Goal: Browse casually: Explore the website without a specific task or goal

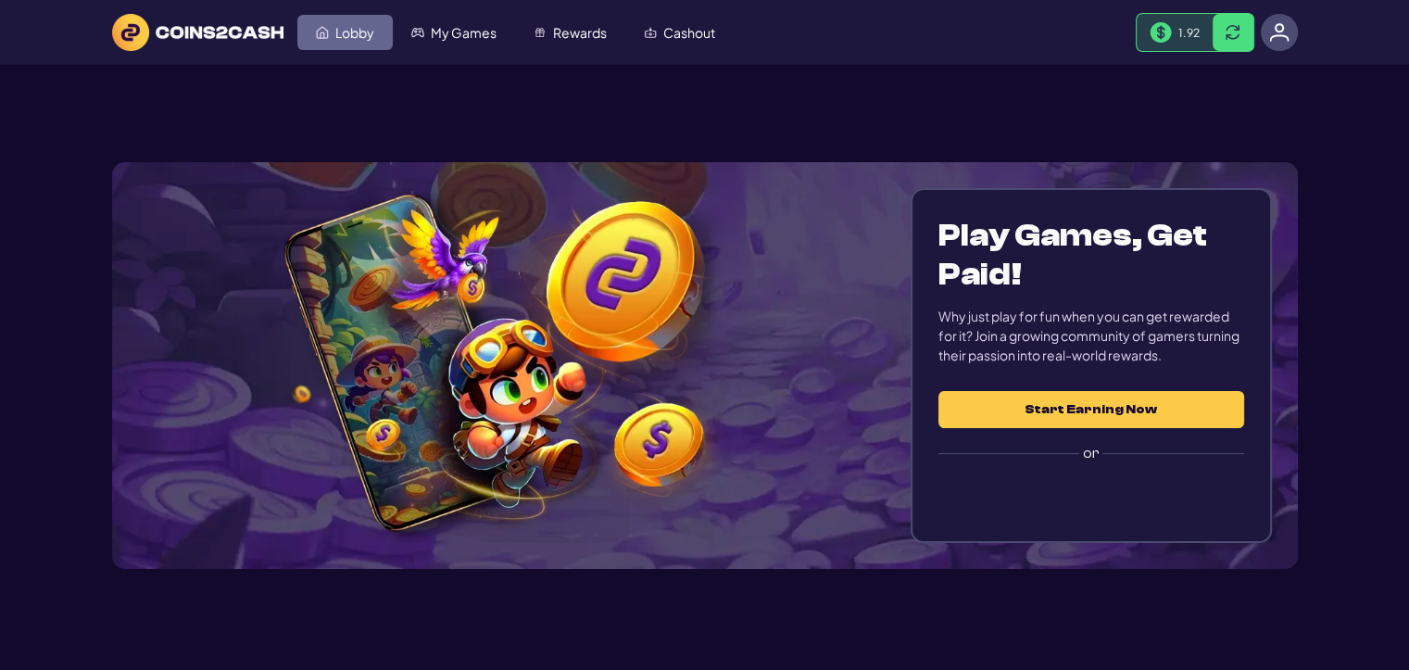
click at [320, 23] on link "Lobby" at bounding box center [344, 32] width 95 height 35
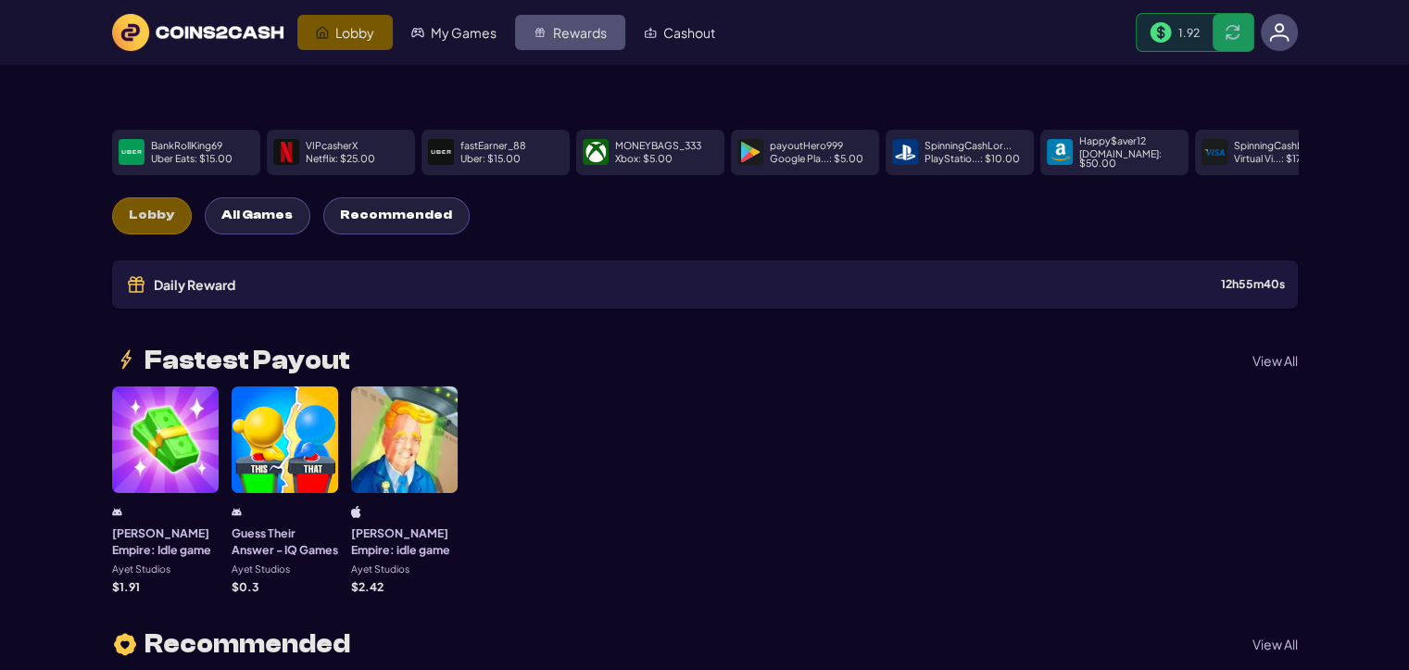
click at [577, 37] on span "Rewards" at bounding box center [580, 32] width 54 height 13
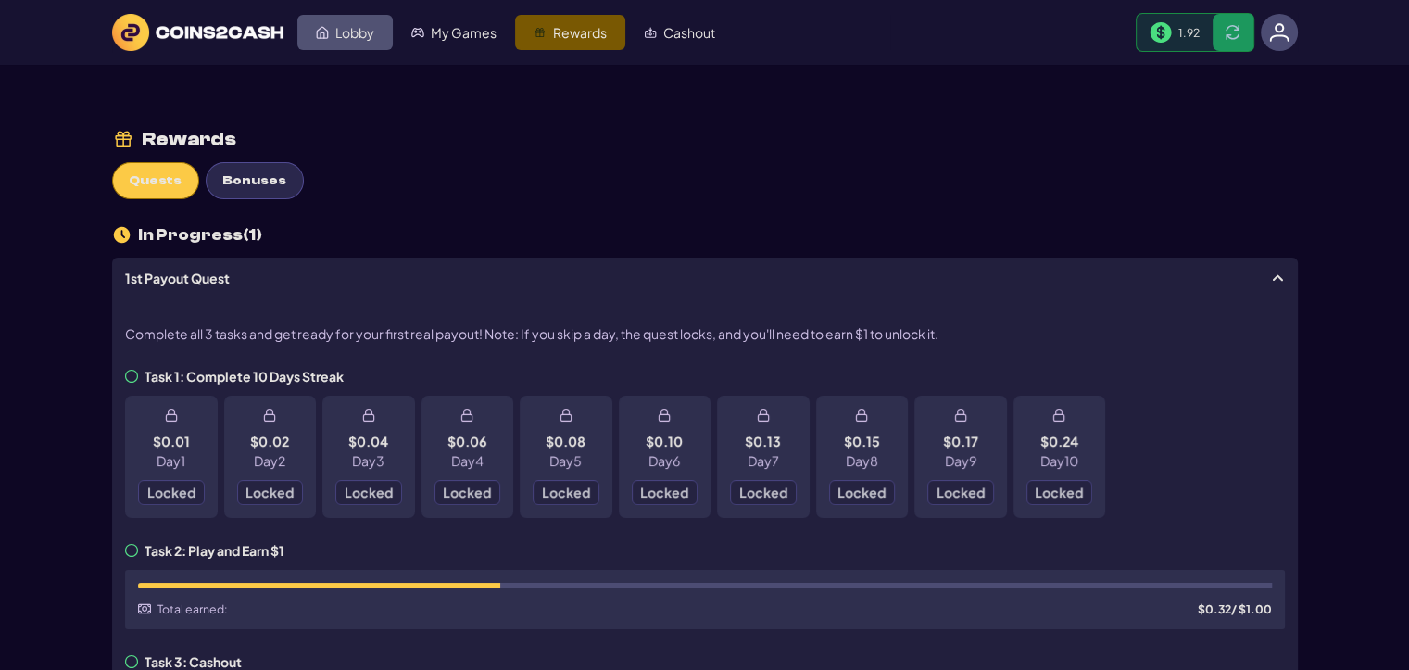
click at [352, 29] on span "Lobby" at bounding box center [354, 32] width 39 height 13
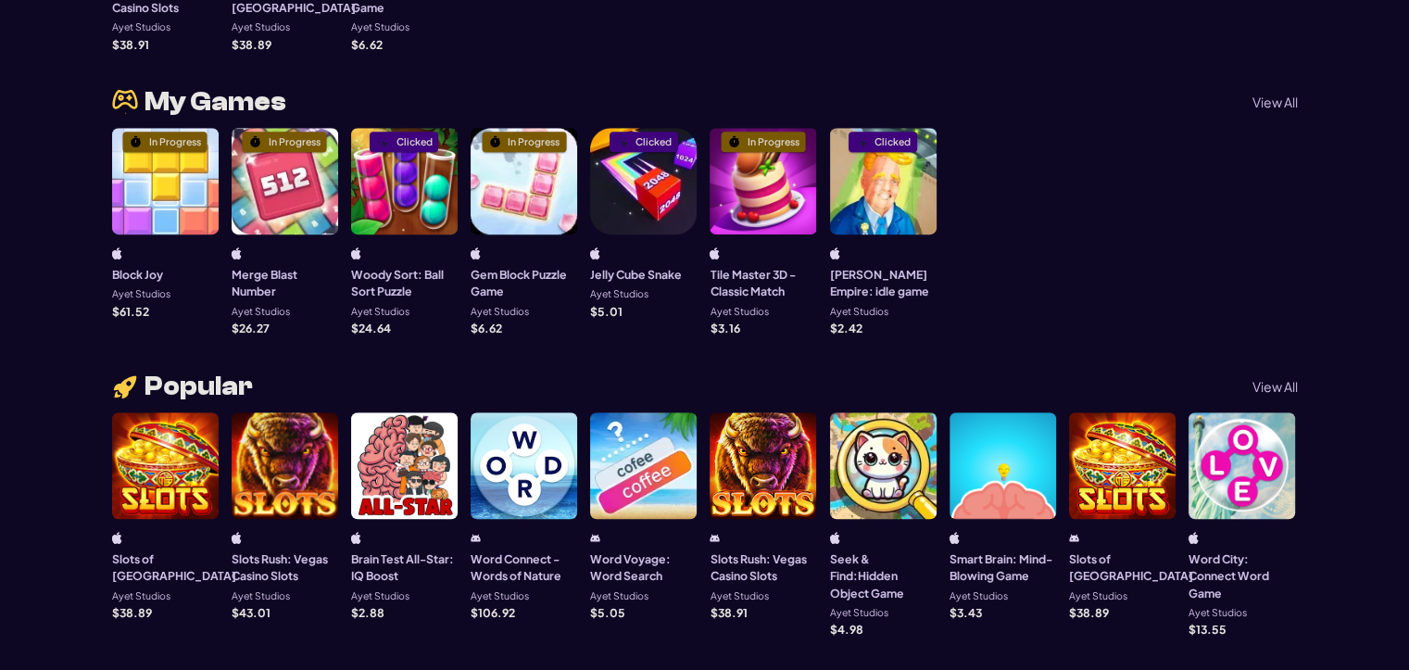
scroll to position [926, 0]
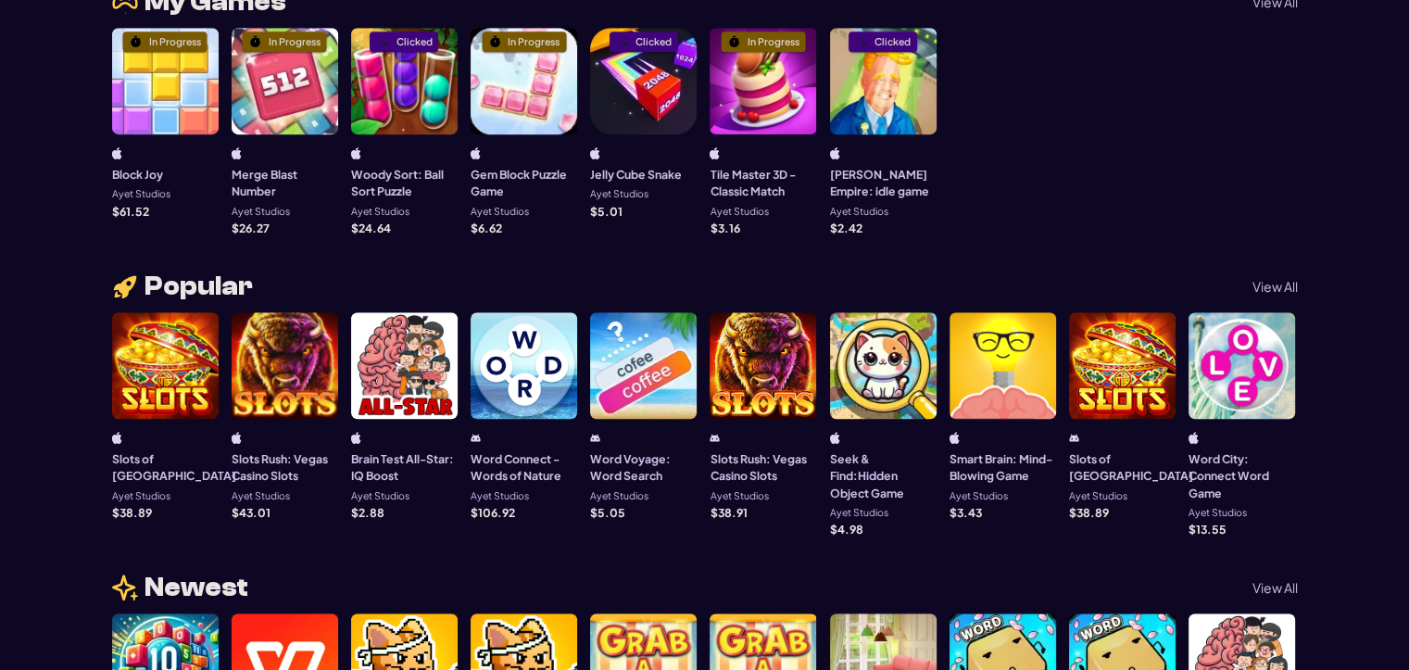
click at [1228, 396] on div at bounding box center [1241, 365] width 107 height 107
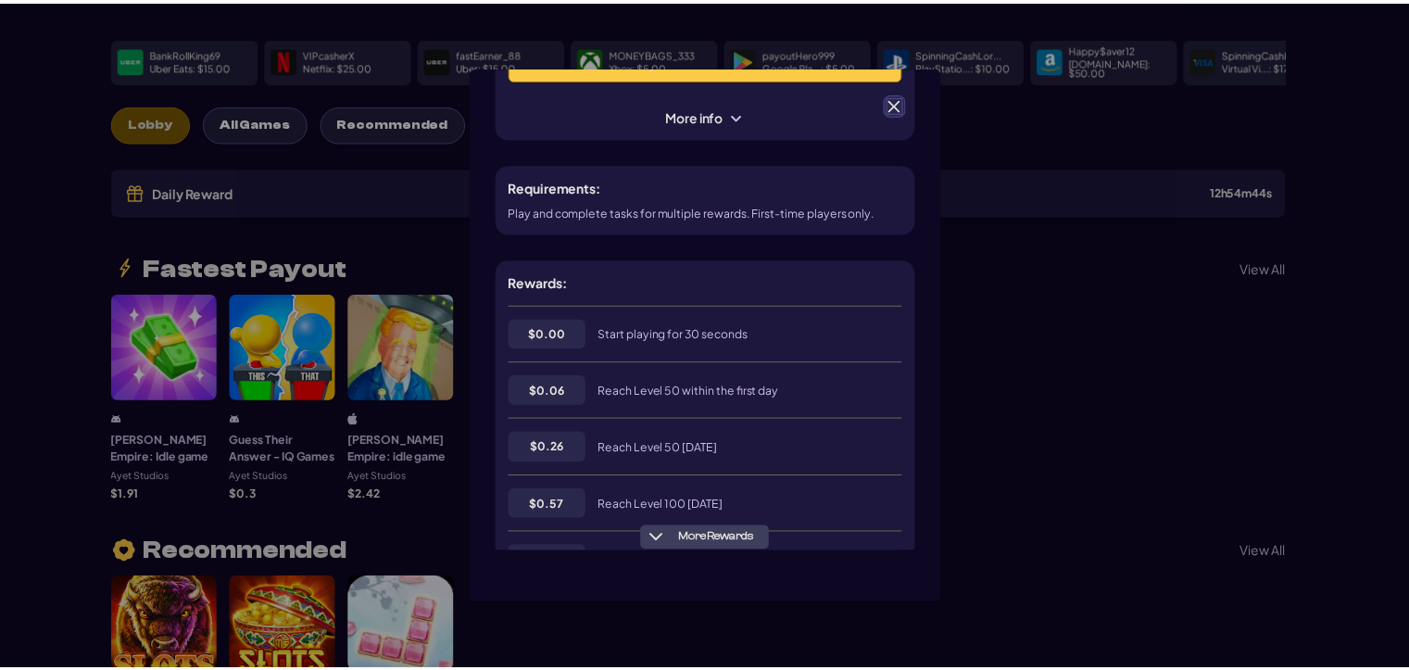
scroll to position [185, 0]
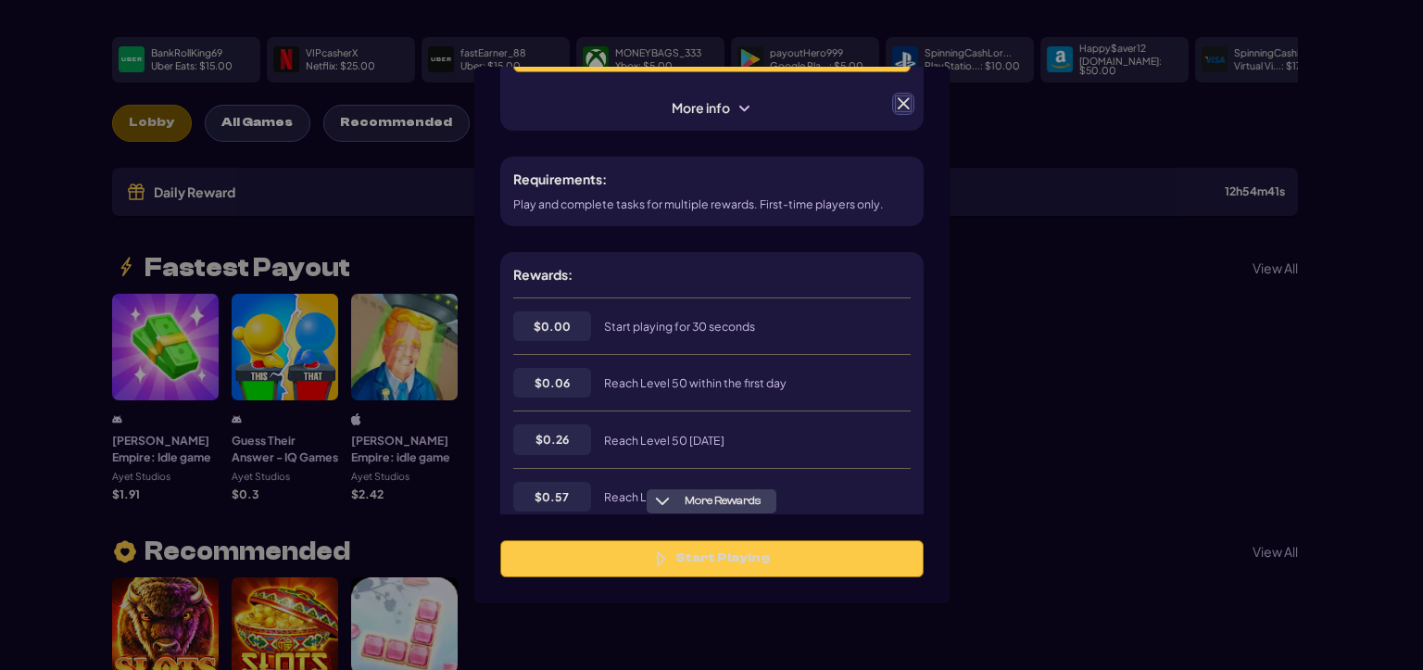
click at [904, 103] on span at bounding box center [903, 103] width 17 height 17
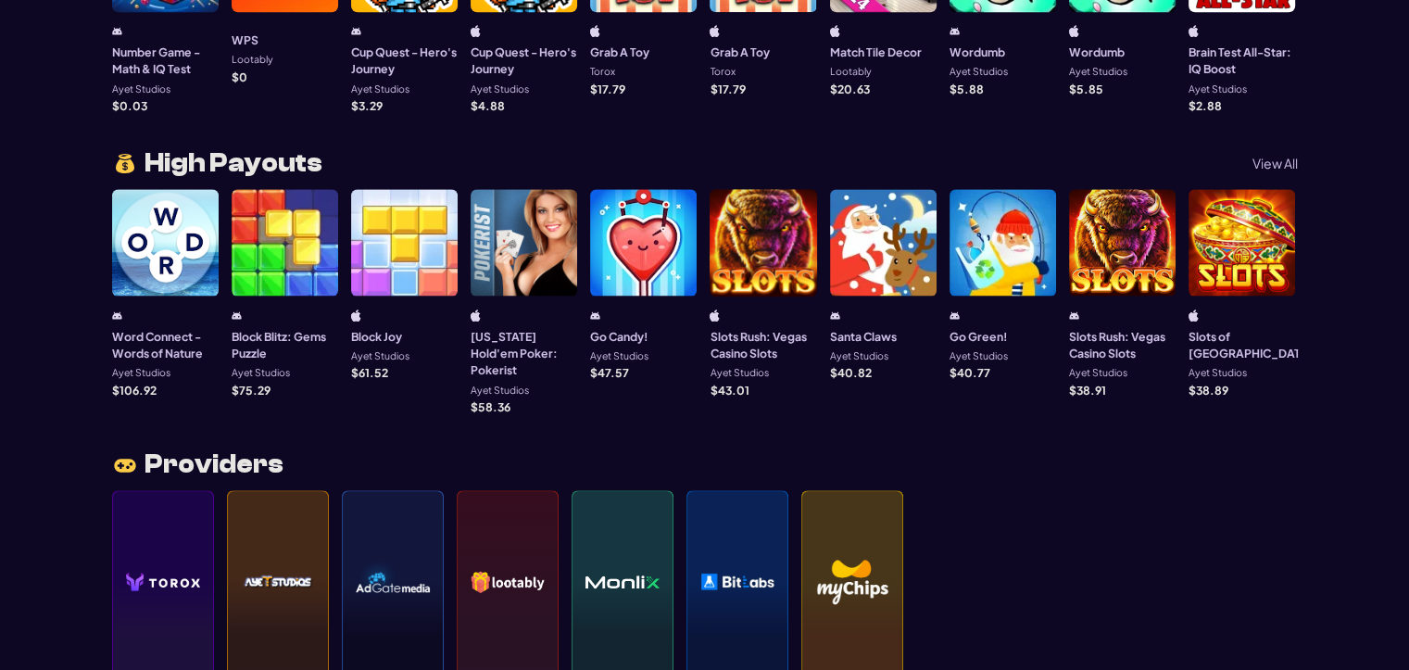
scroll to position [1667, 0]
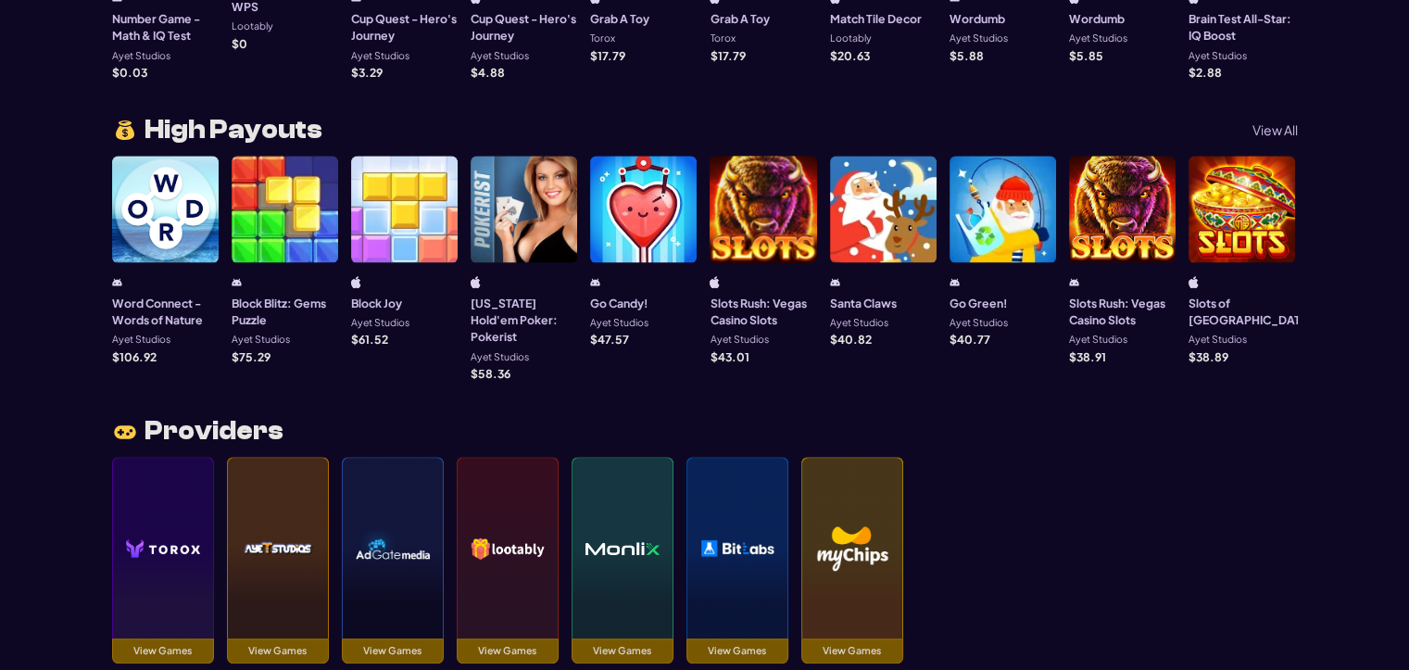
click at [1268, 127] on p "View All" at bounding box center [1274, 129] width 45 height 13
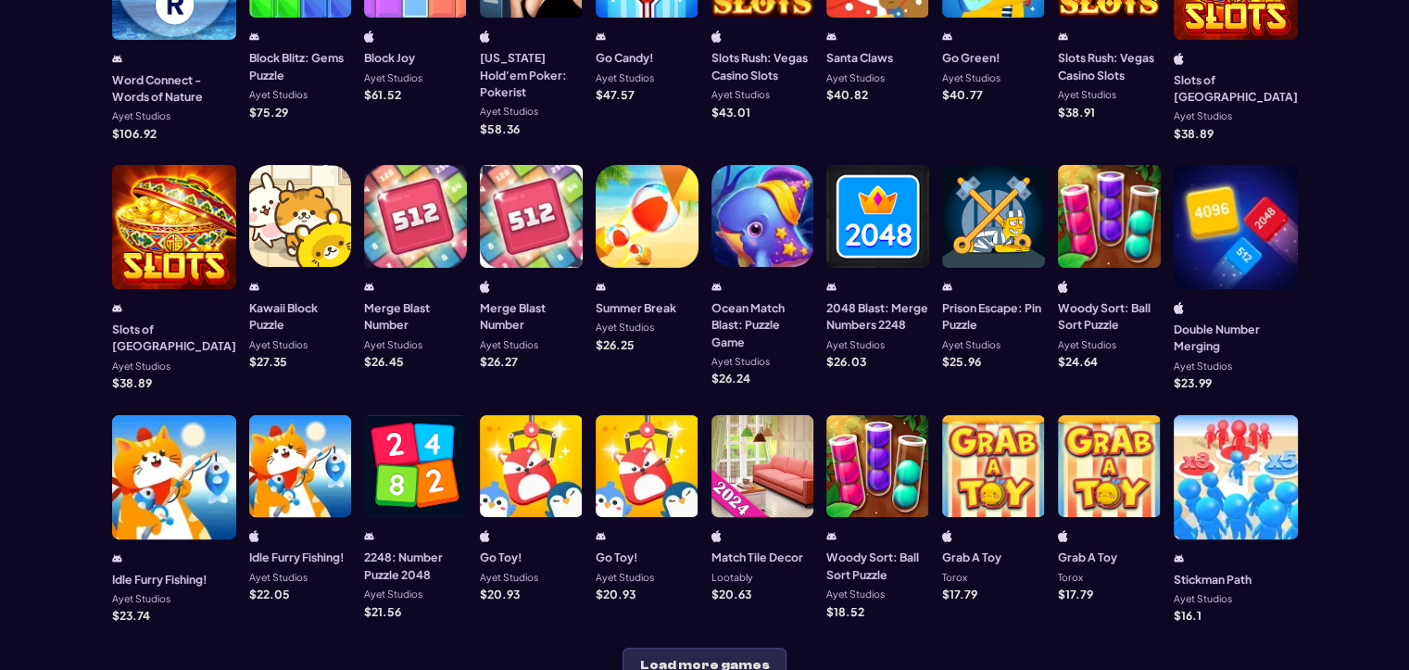
scroll to position [463, 0]
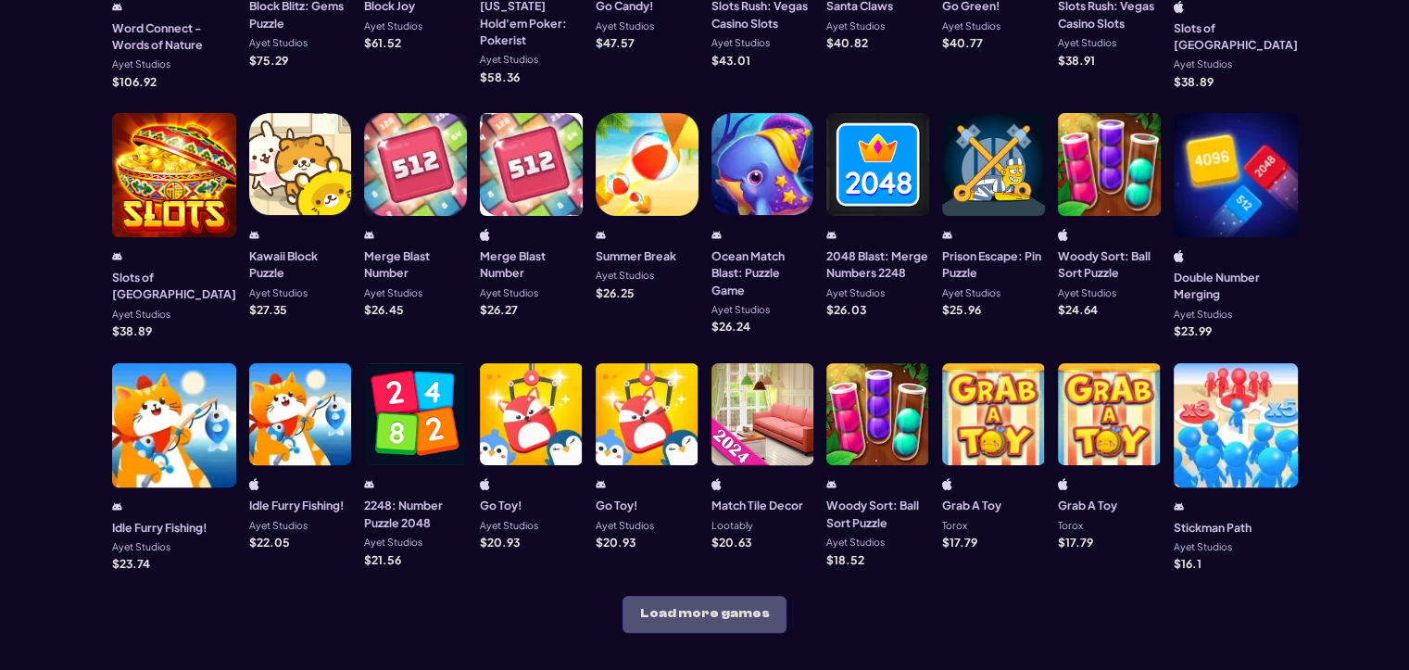
click at [725, 596] on button "Load more games" at bounding box center [704, 614] width 164 height 37
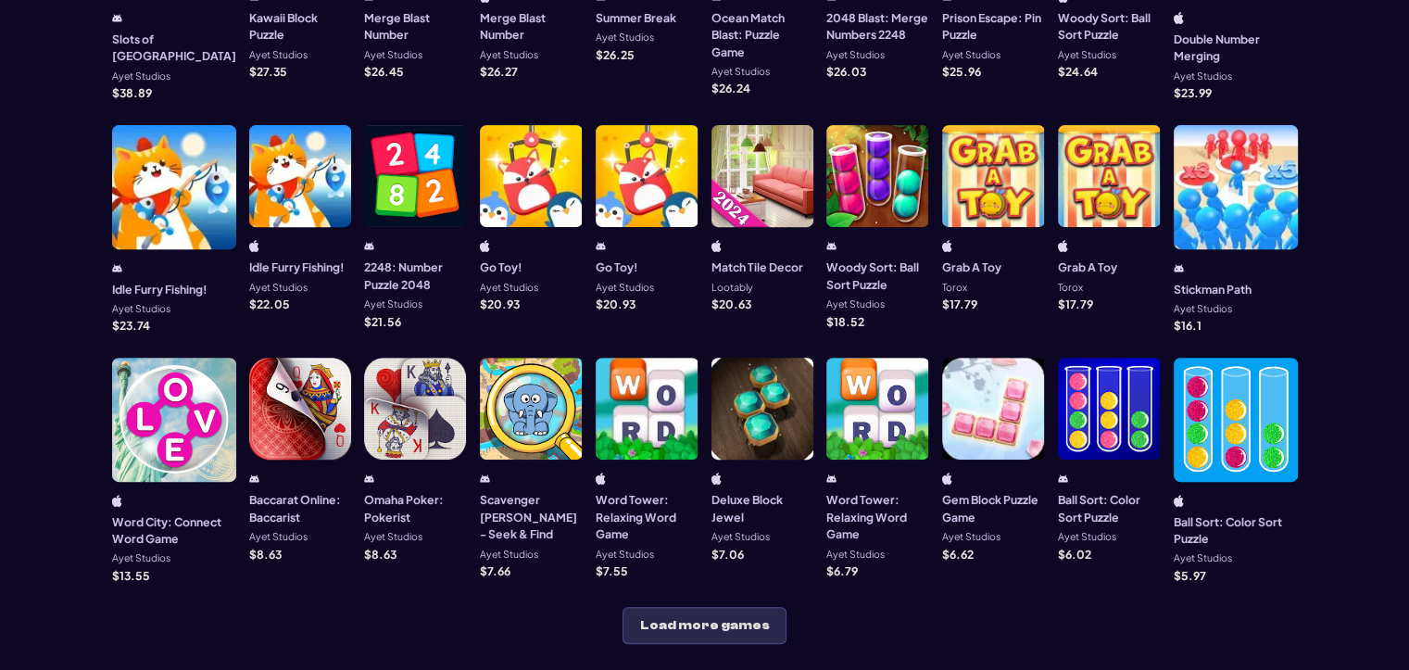
scroll to position [741, 0]
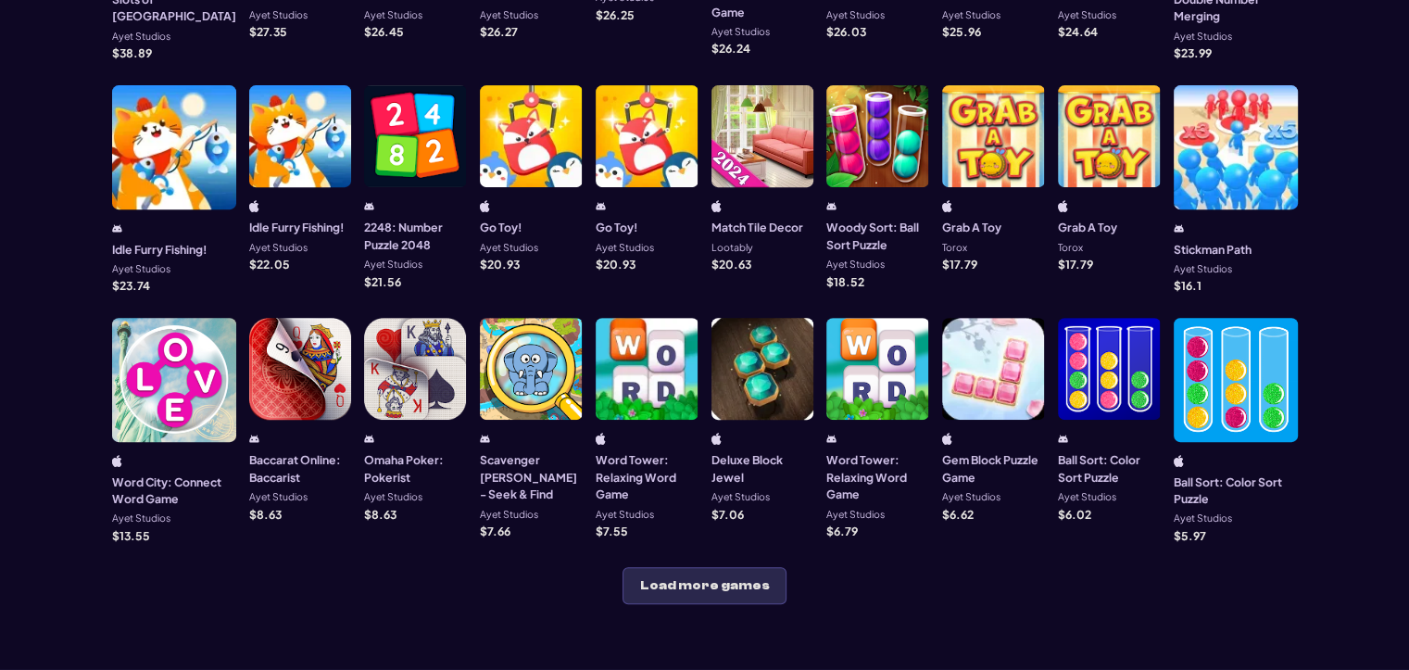
click at [1233, 375] on div at bounding box center [1236, 380] width 124 height 124
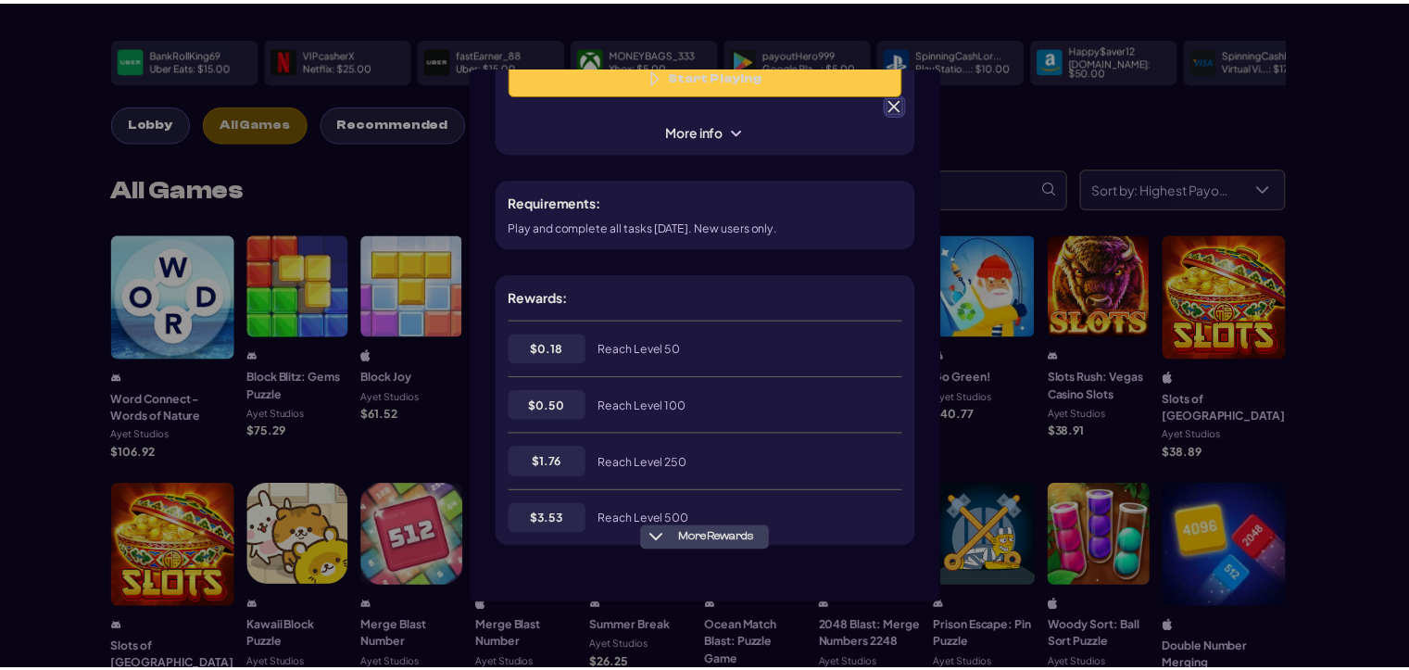
scroll to position [185, 0]
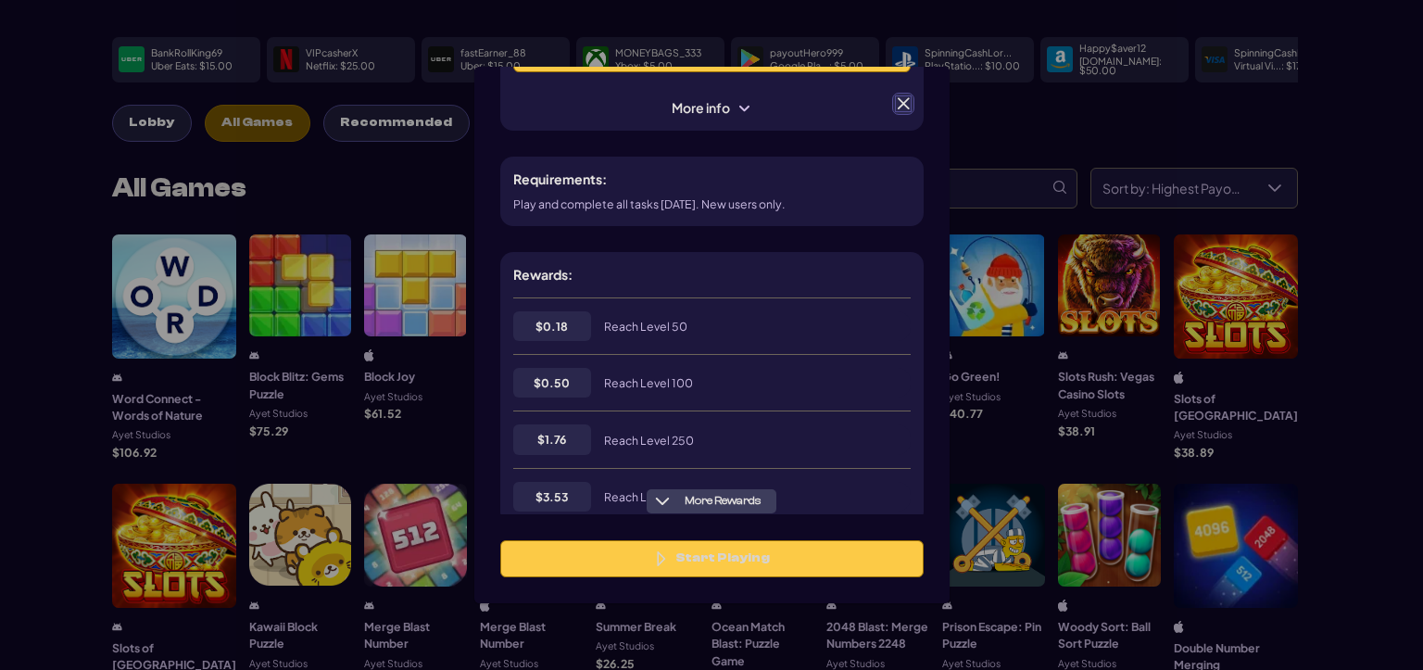
click at [906, 98] on span at bounding box center [903, 103] width 17 height 17
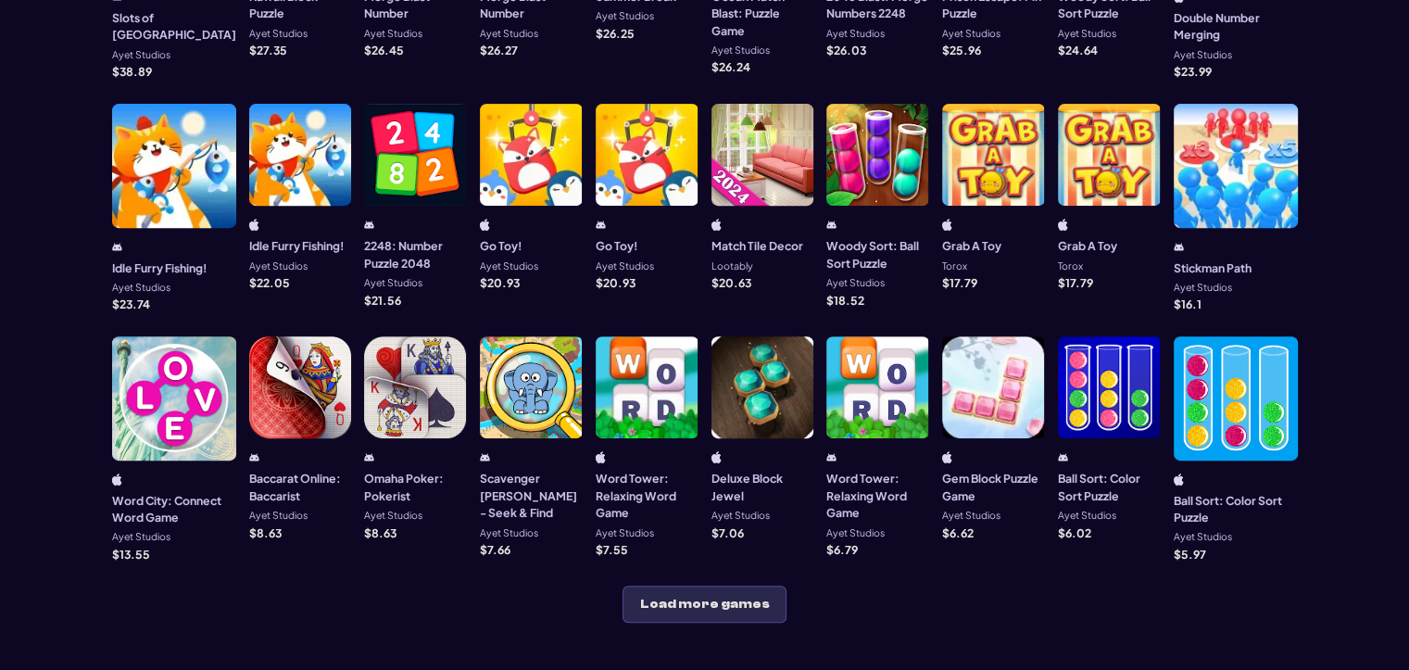
scroll to position [926, 0]
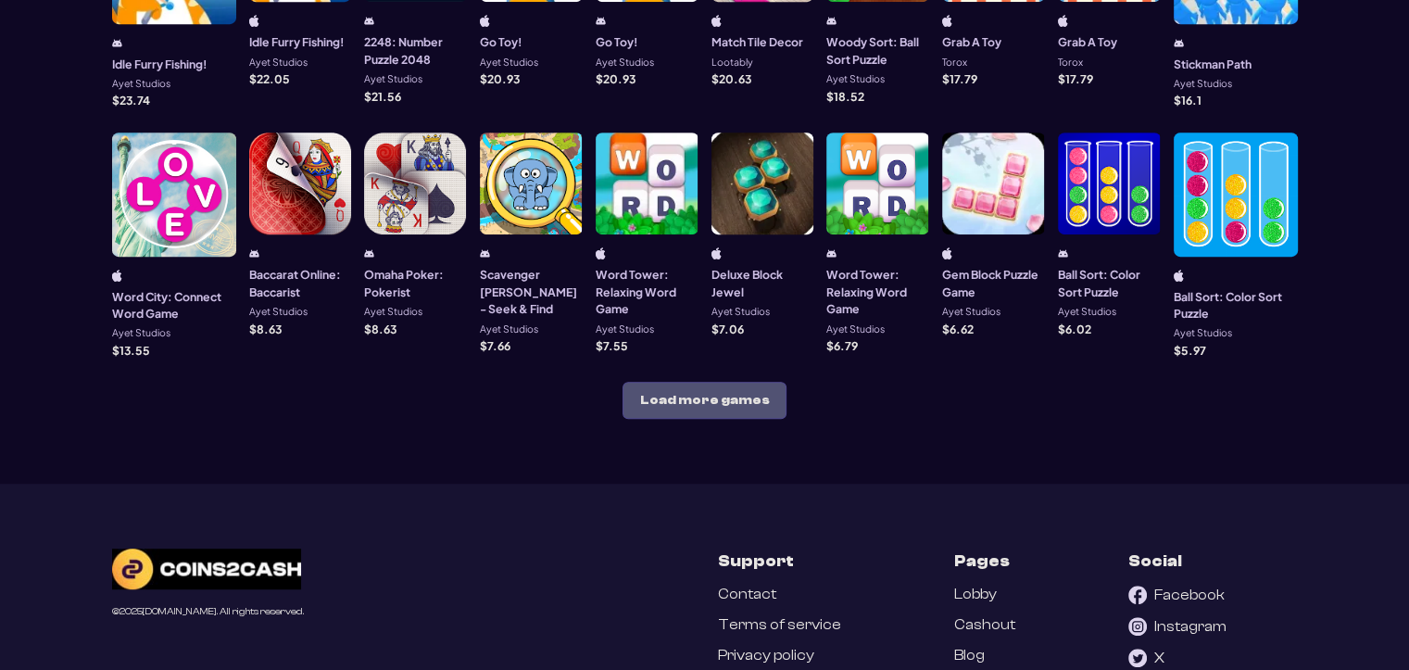
click at [675, 382] on button "Load more games" at bounding box center [704, 400] width 164 height 37
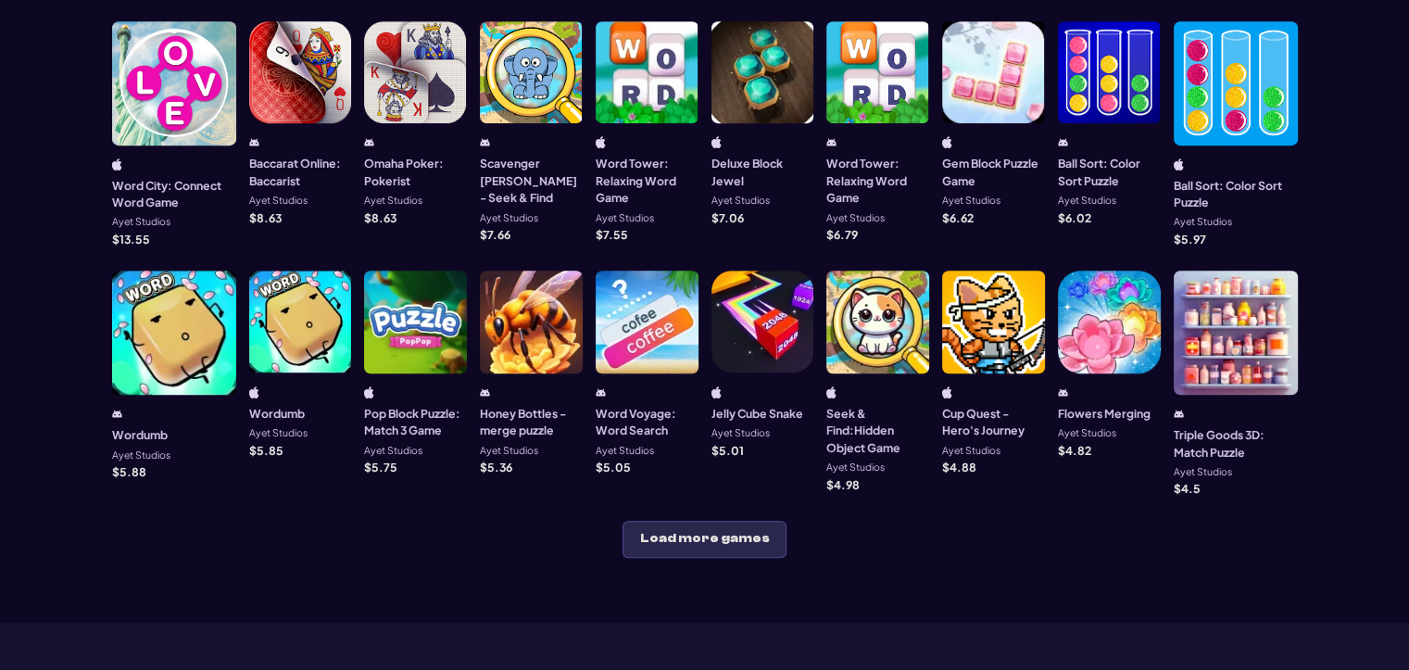
scroll to position [1111, 0]
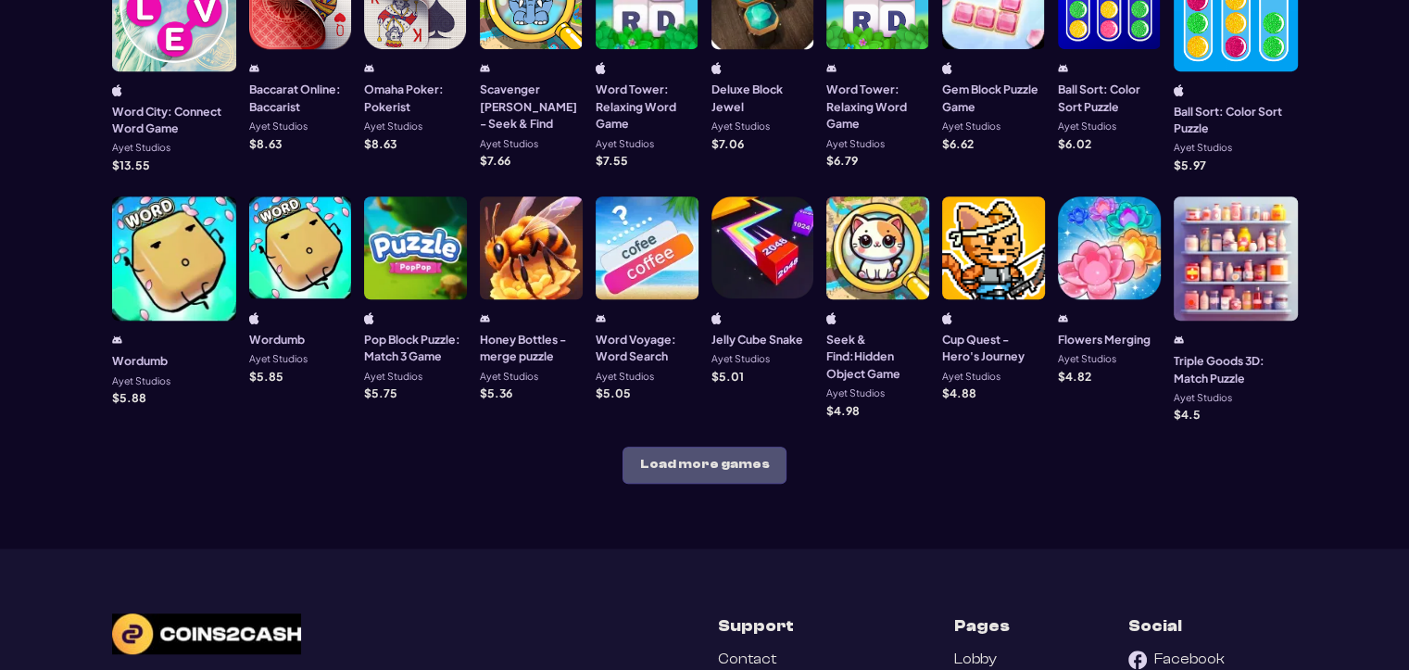
click at [746, 446] on button "Load more games" at bounding box center [704, 464] width 164 height 37
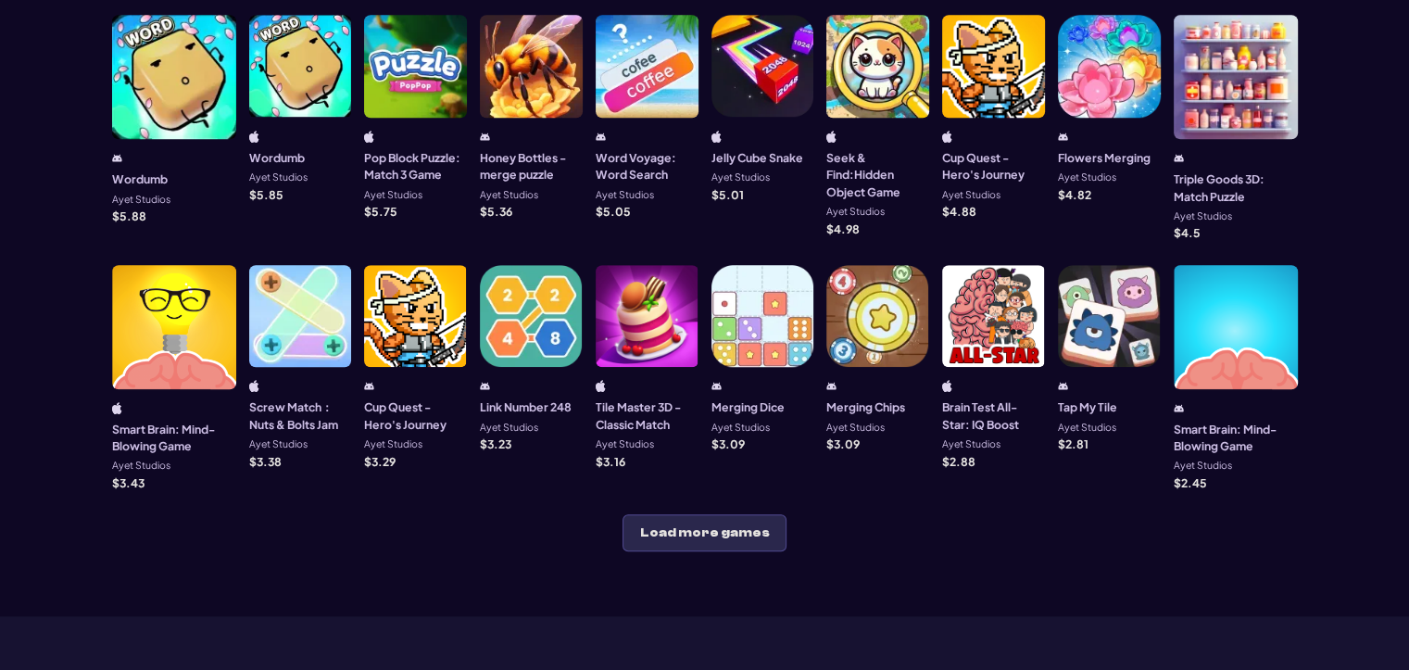
scroll to position [1297, 0]
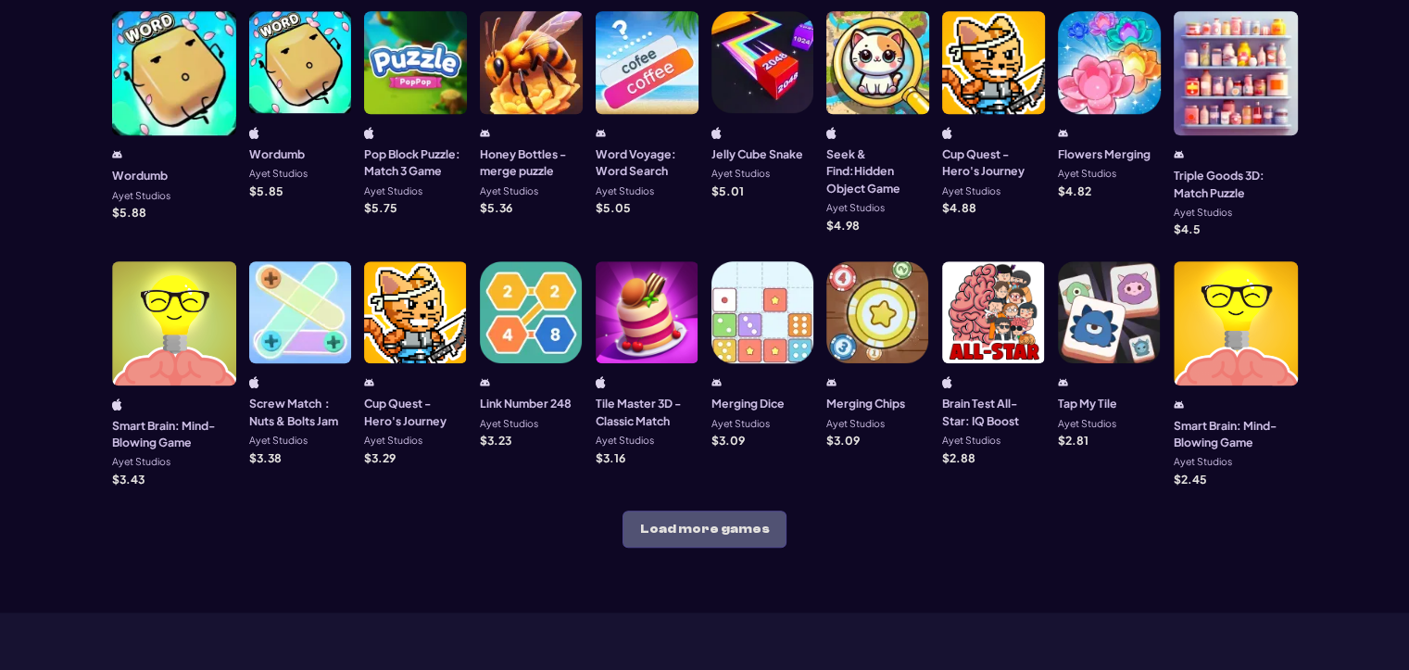
click at [732, 510] on button "Load more games" at bounding box center [704, 528] width 164 height 37
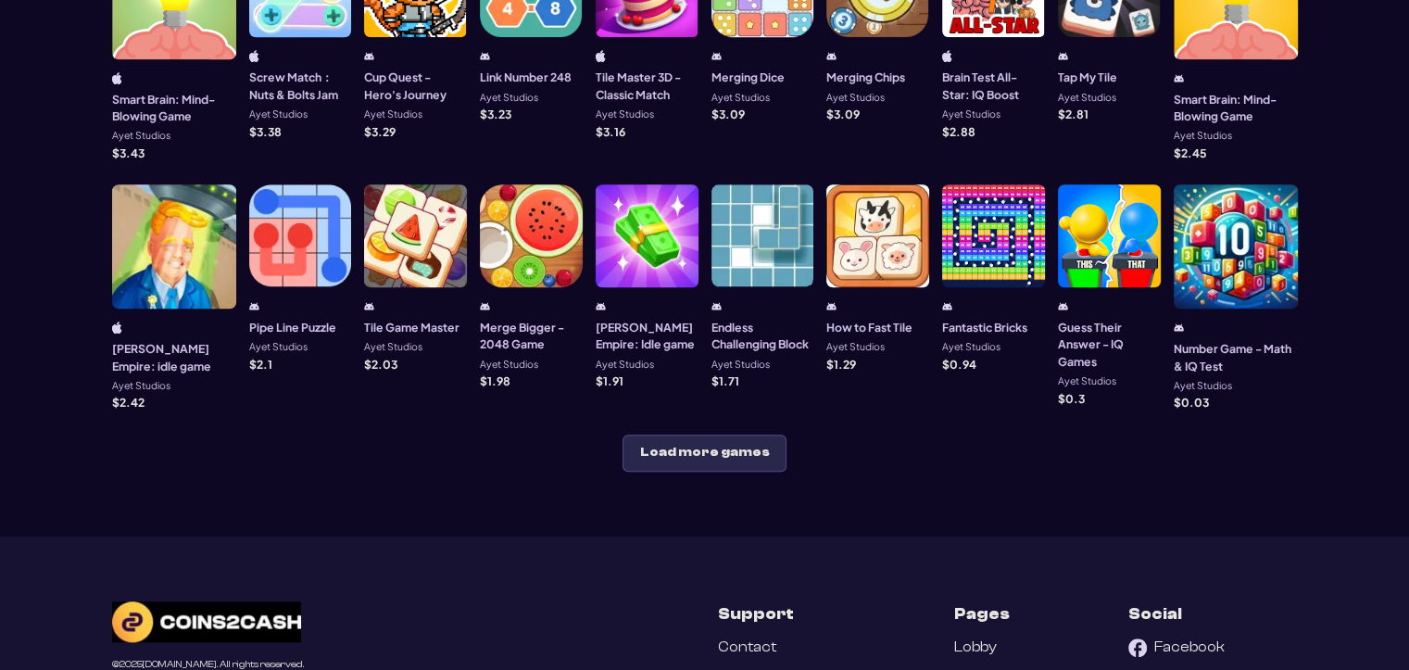
scroll to position [1667, 0]
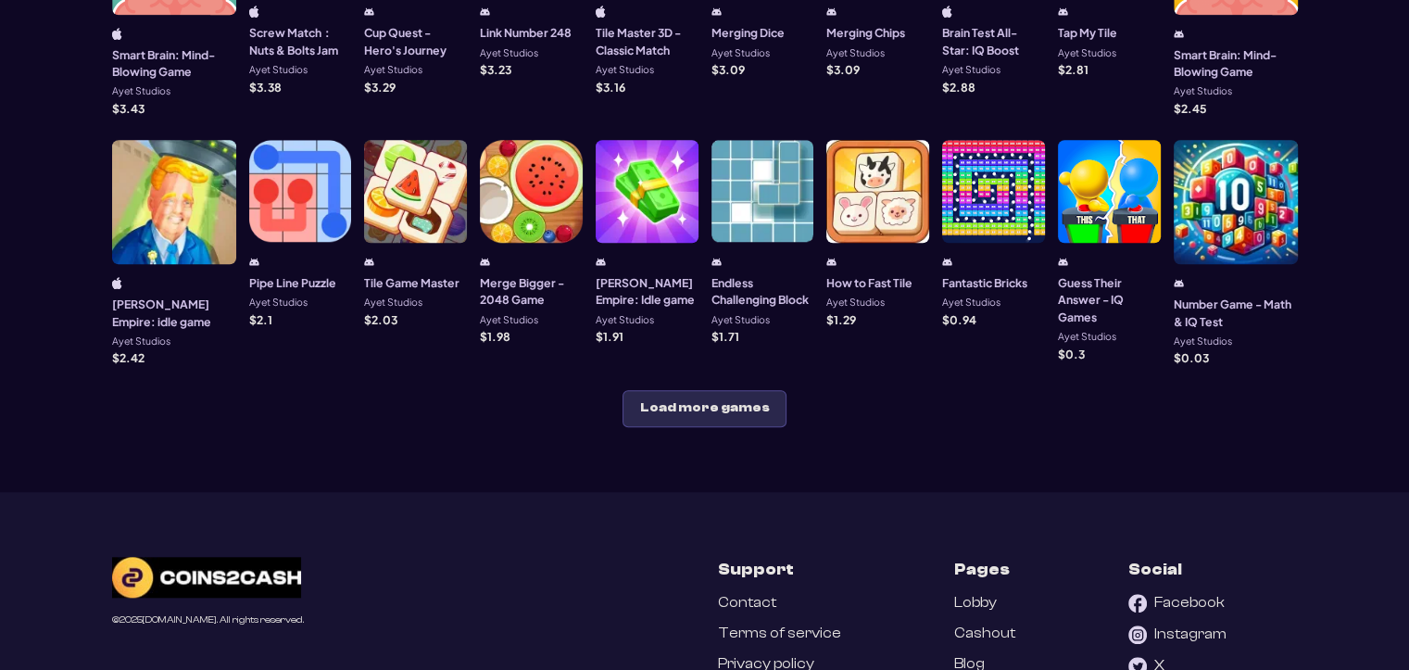
click at [736, 390] on button "Load more games" at bounding box center [704, 408] width 164 height 37
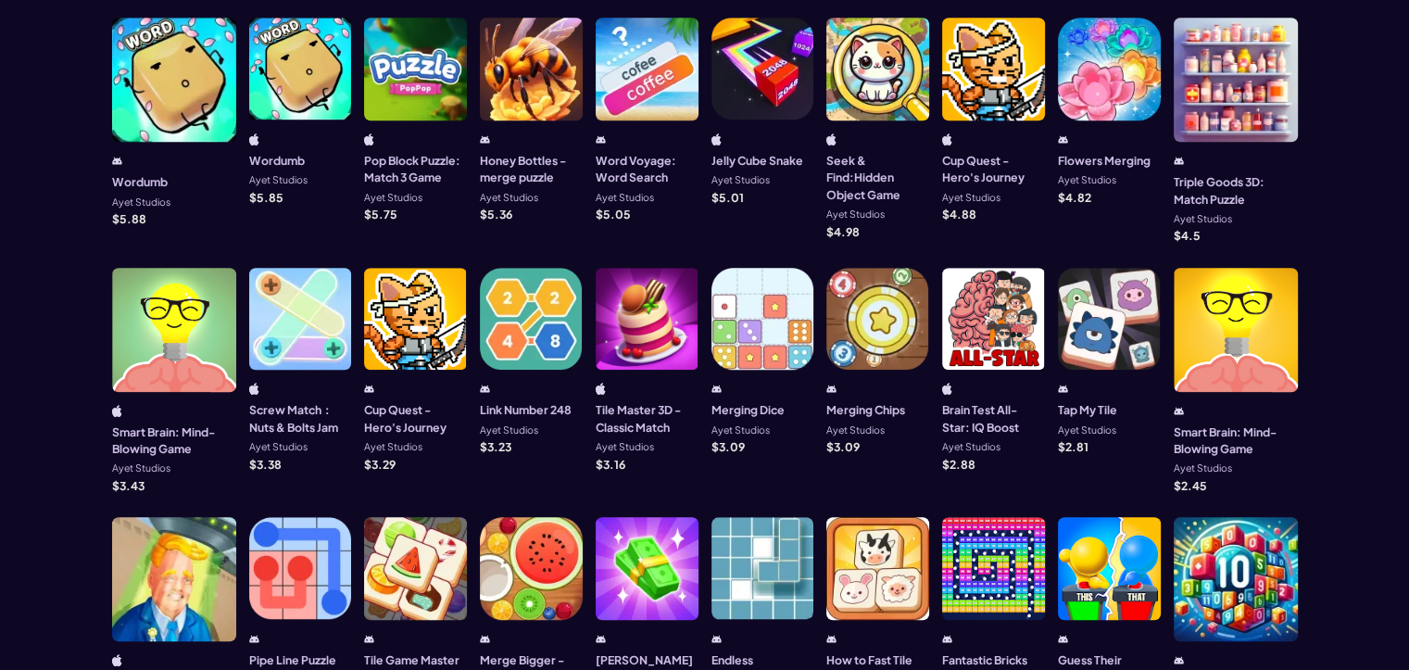
scroll to position [1311, 0]
